Goal: Information Seeking & Learning: Learn about a topic

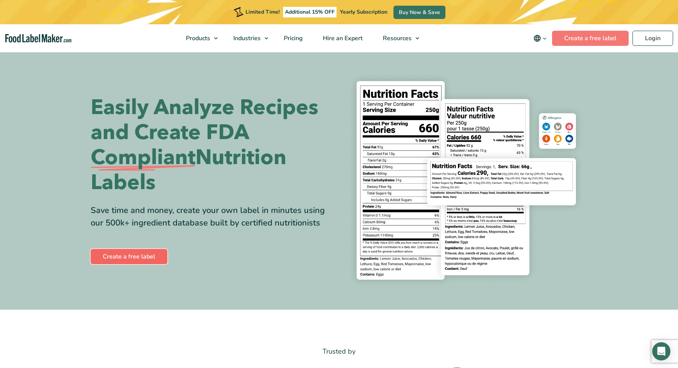
click at [122, 258] on link "Create a free label" at bounding box center [129, 256] width 77 height 15
click at [294, 38] on span "Pricing" at bounding box center [292, 38] width 22 height 8
